Goal: Navigation & Orientation: Go to known website

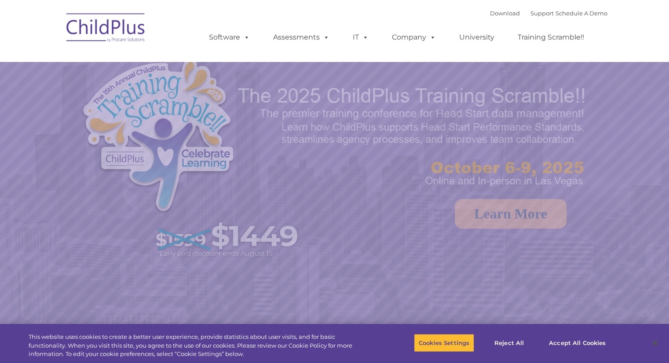
select select "MEDIUM"
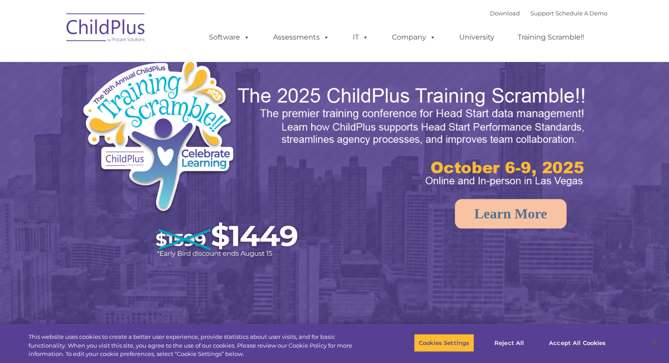
select select "MEDIUM"
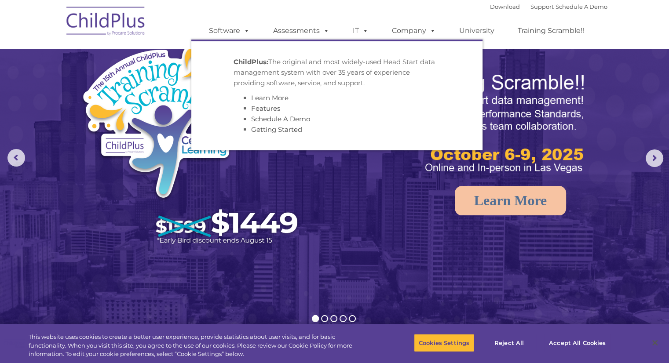
click at [132, 23] on img at bounding box center [106, 22] width 88 height 44
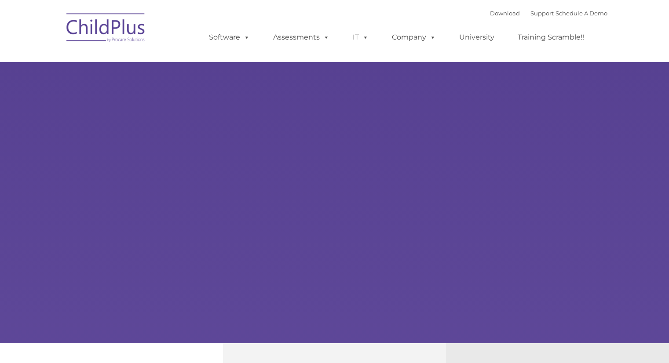
select select "MEDIUM"
